Goal: Information Seeking & Learning: Learn about a topic

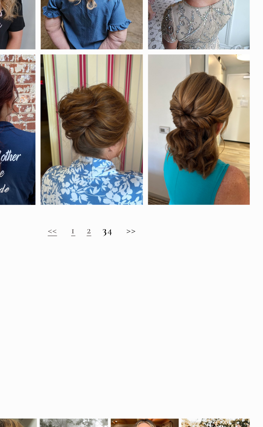
scroll to position [158, 0]
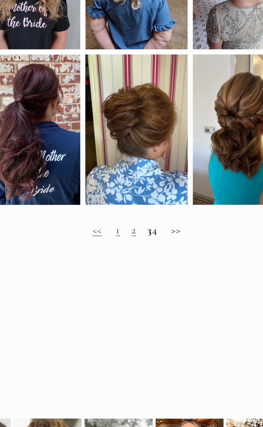
click at [160, 292] on link "2" at bounding box center [161, 288] width 3 height 8
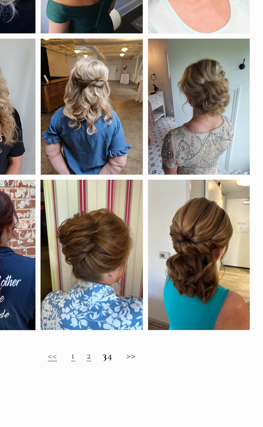
scroll to position [61, 0]
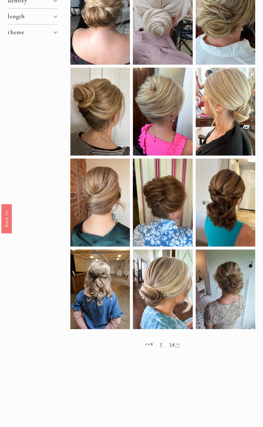
scroll to position [157, 0]
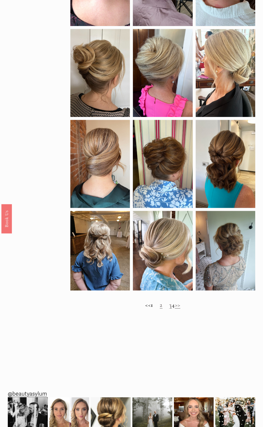
click at [169, 309] on link "3" at bounding box center [170, 305] width 3 height 8
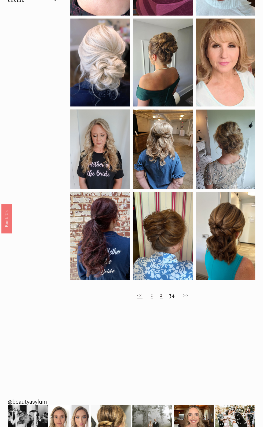
scroll to position [159, 0]
